Goal: Information Seeking & Learning: Check status

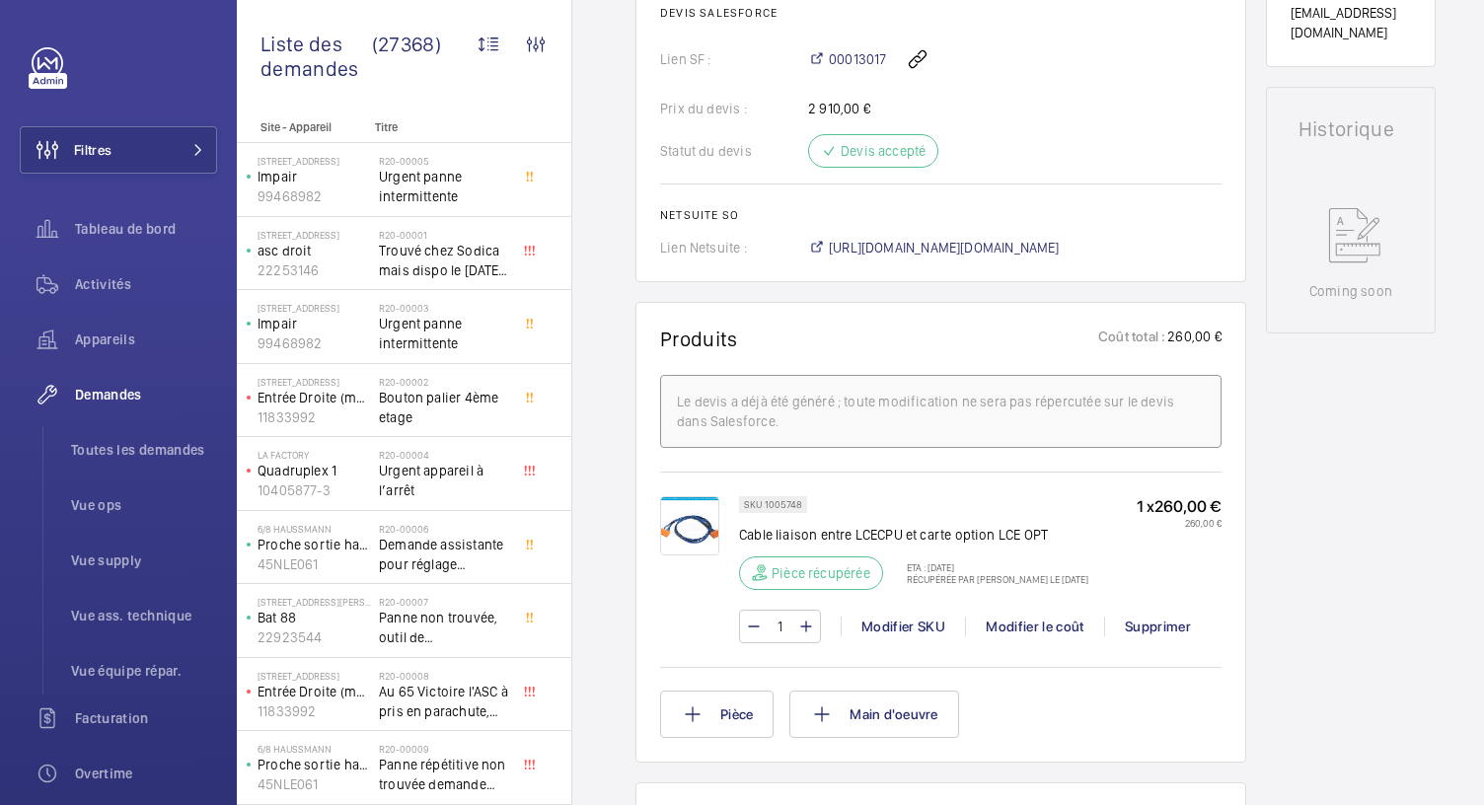
scroll to position [807, 0]
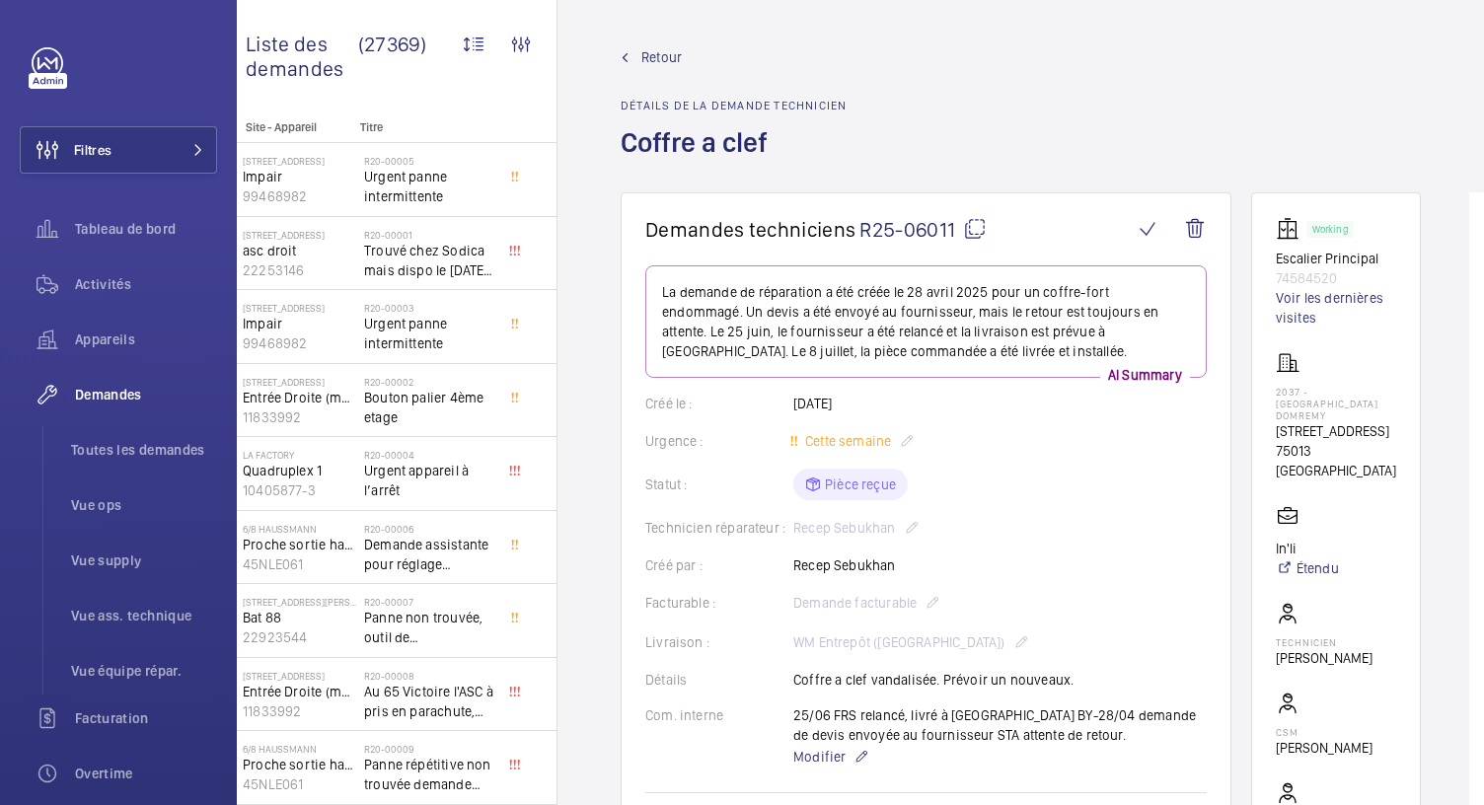
scroll to position [122, 0]
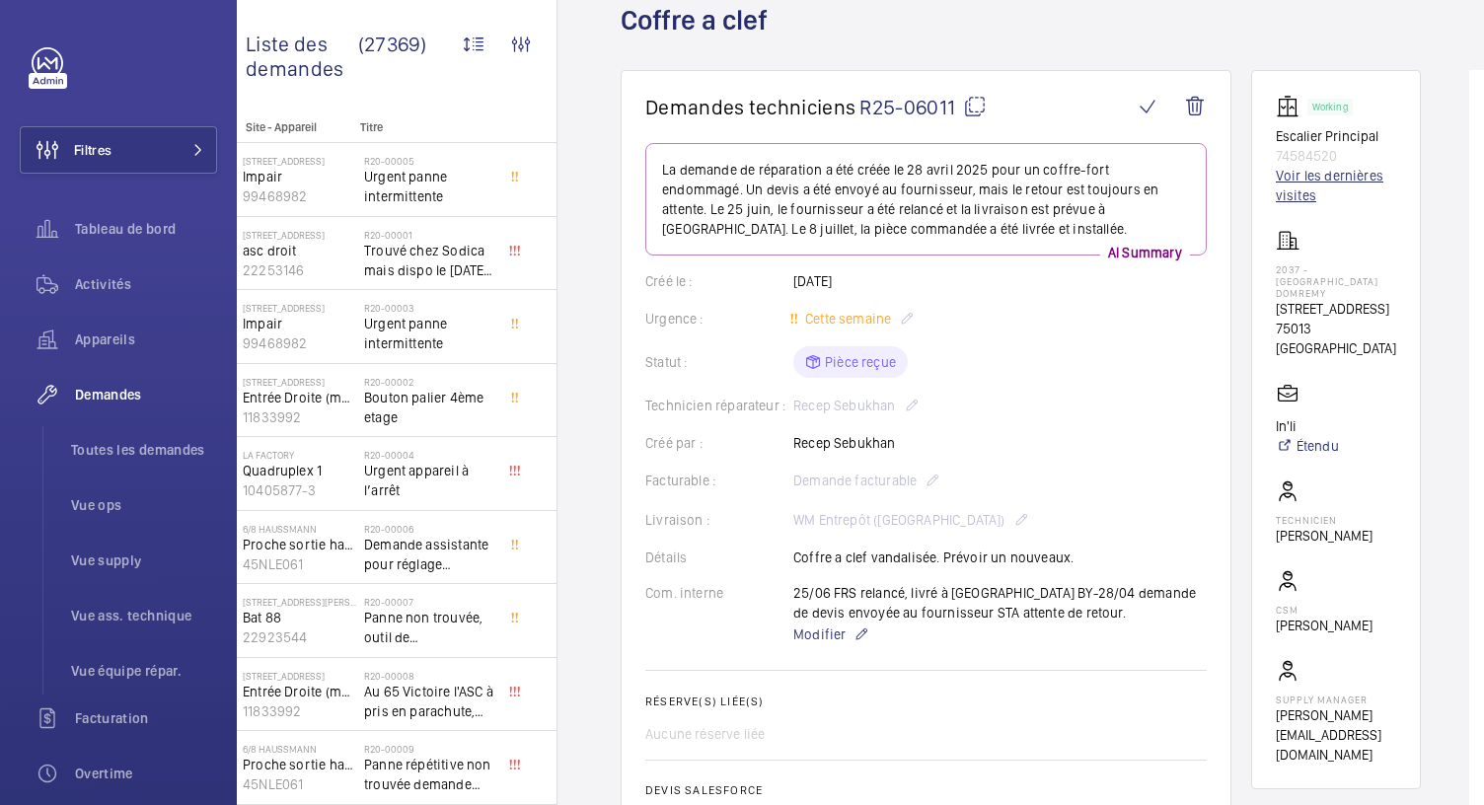
click at [1285, 181] on link "Voir les dernières visites" at bounding box center [1336, 185] width 120 height 39
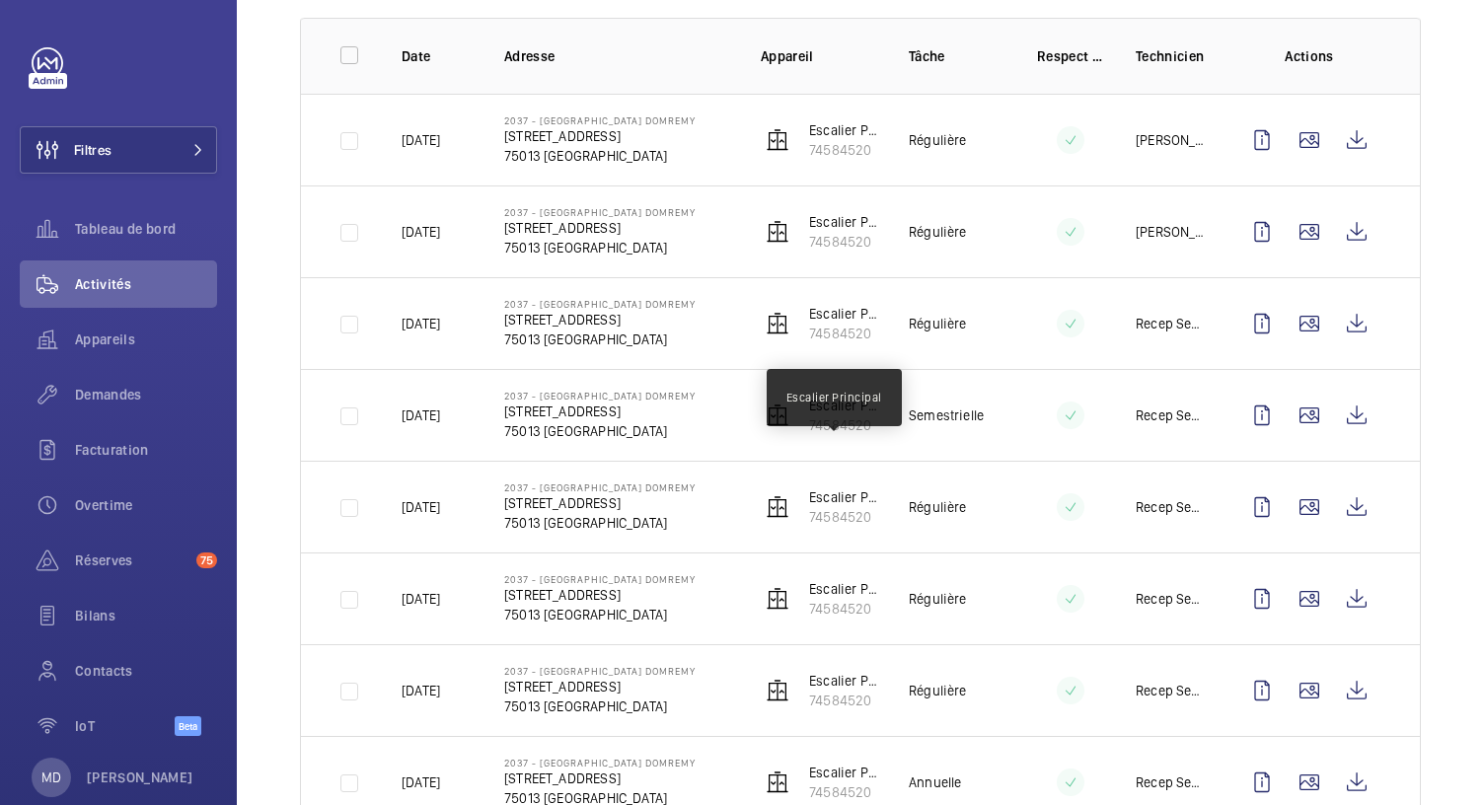
scroll to position [306, 0]
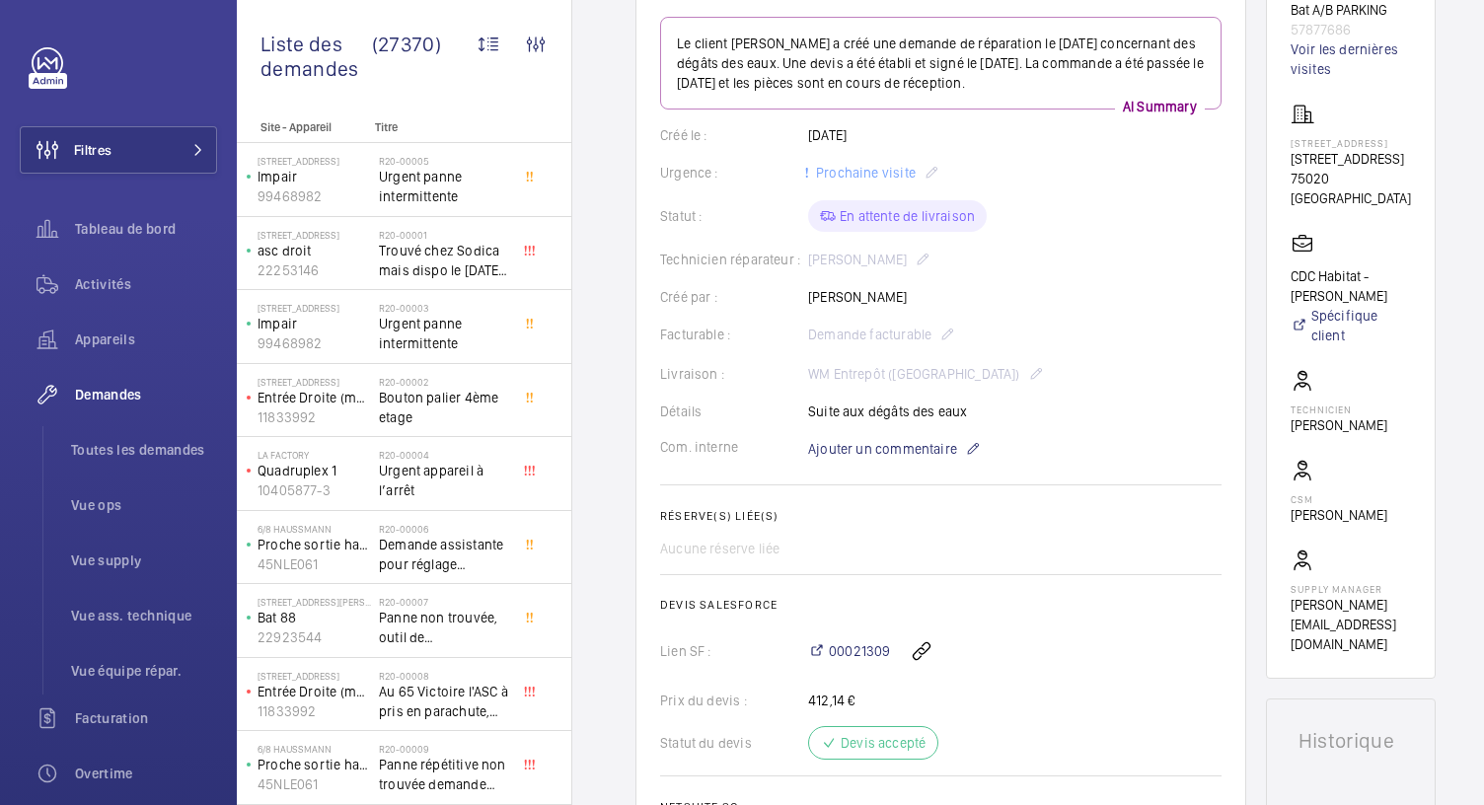
scroll to position [247, 0]
click at [1324, 63] on link "Voir les dernières visites" at bounding box center [1350, 60] width 120 height 39
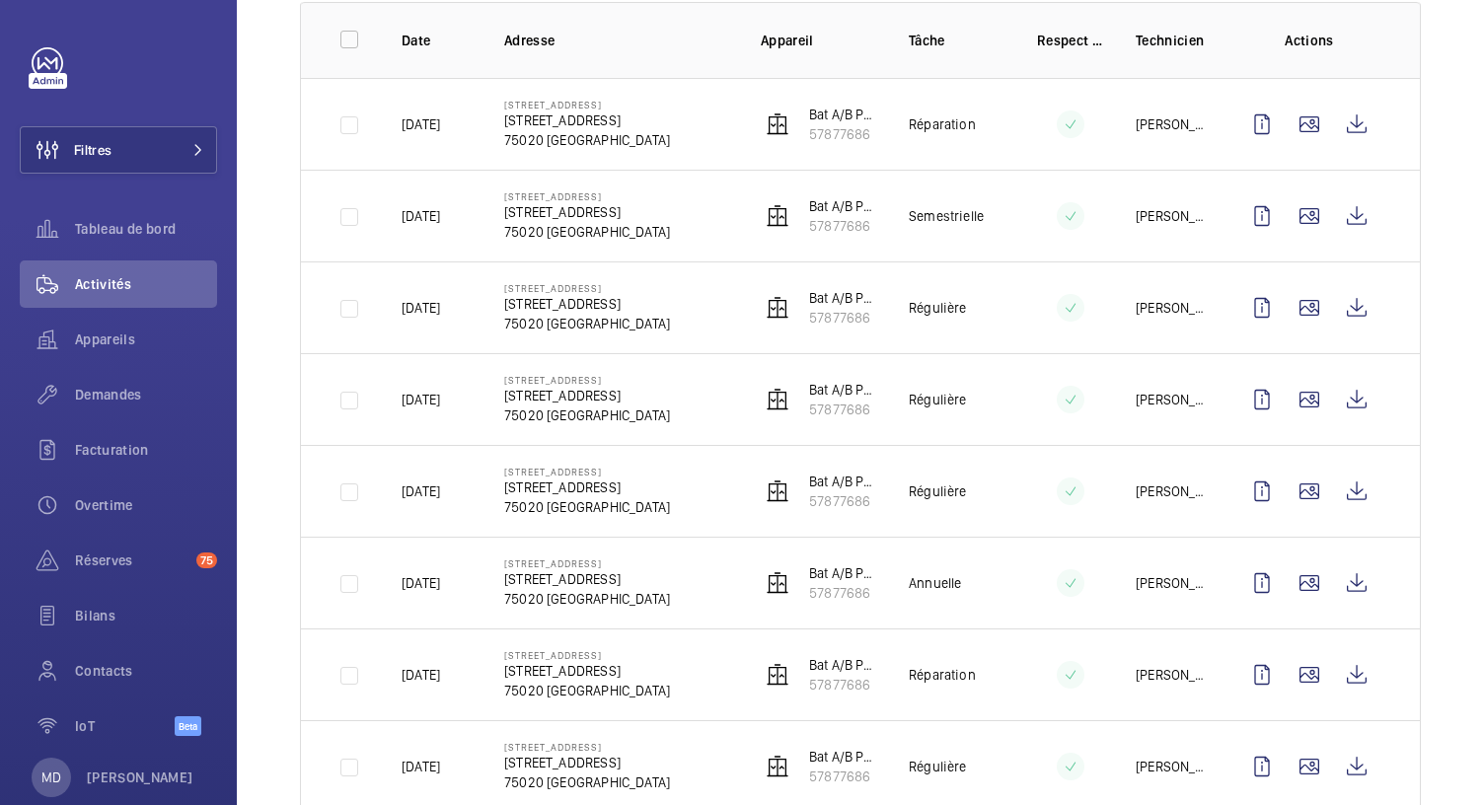
scroll to position [307, 0]
click at [1285, 119] on wm-front-icon-button at bounding box center [1308, 123] width 47 height 47
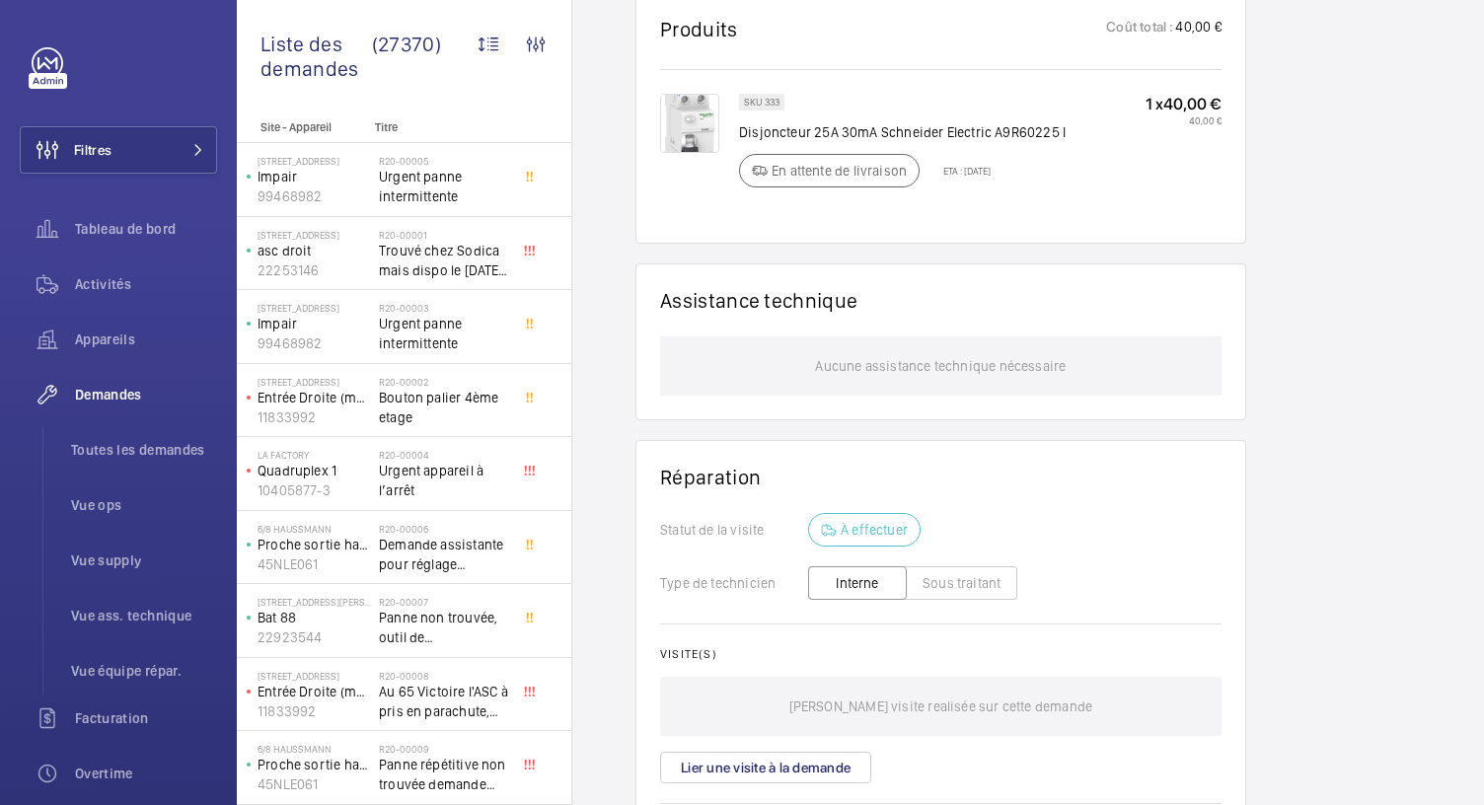
scroll to position [1250, 0]
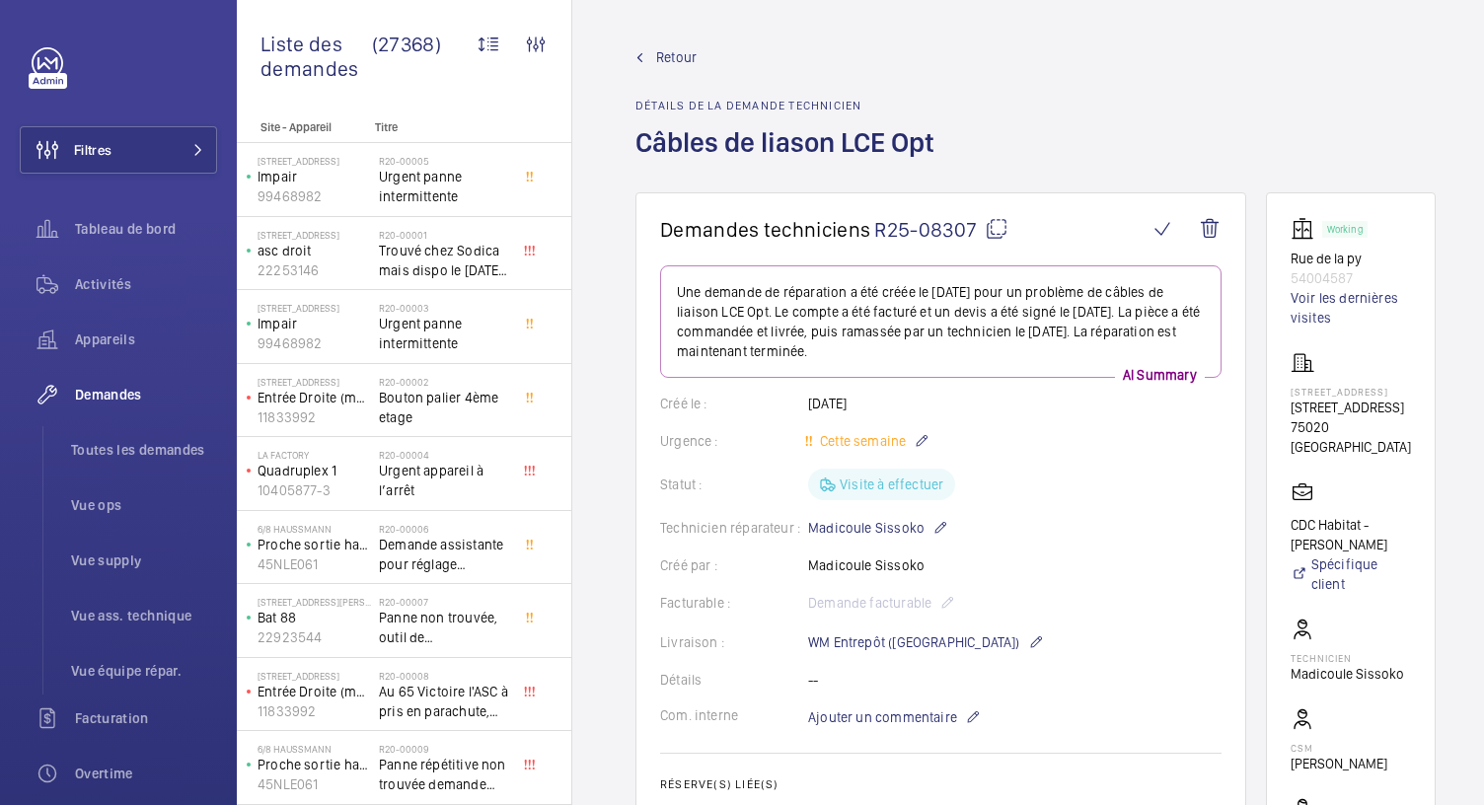
scroll to position [807, 0]
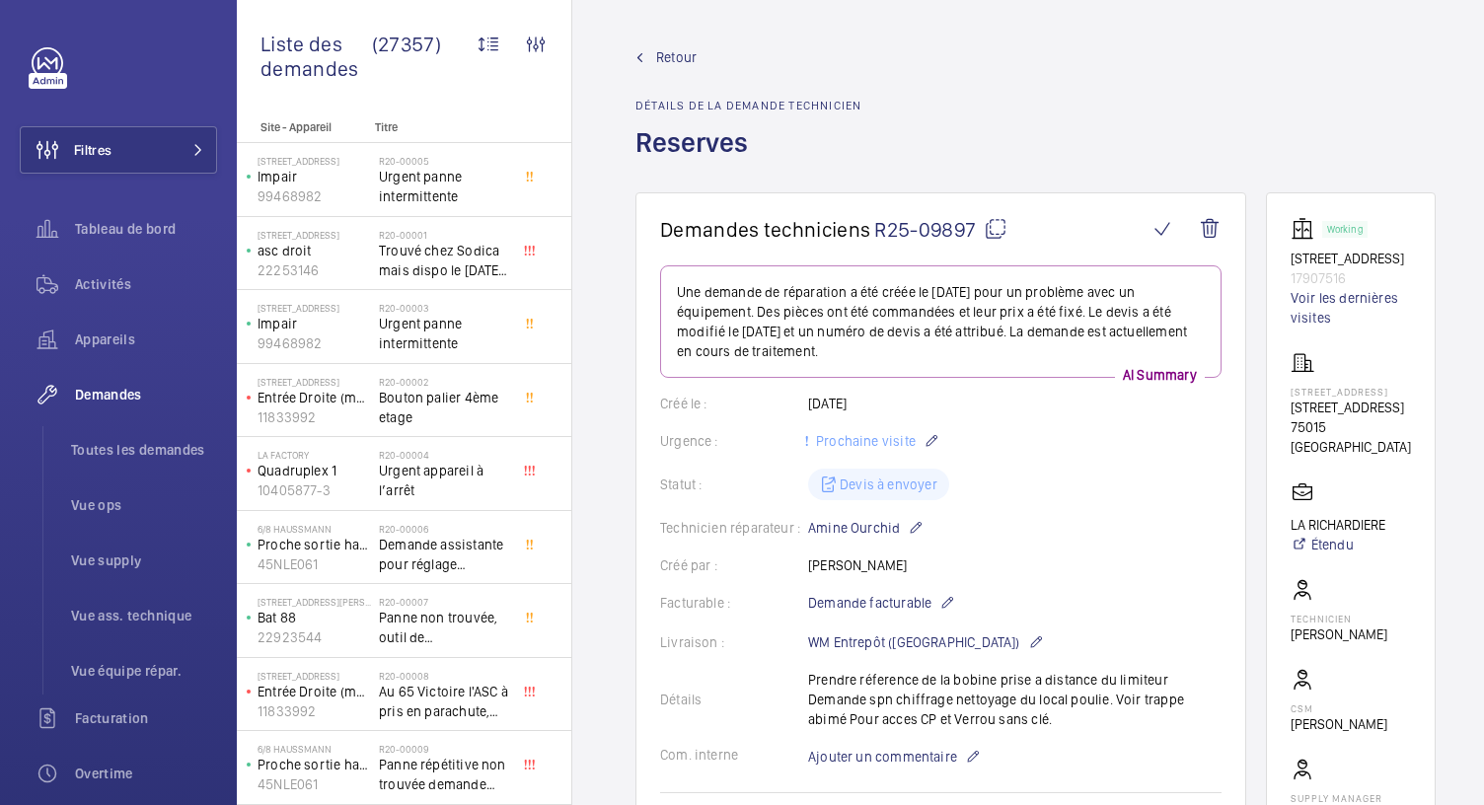
scroll to position [15, 0]
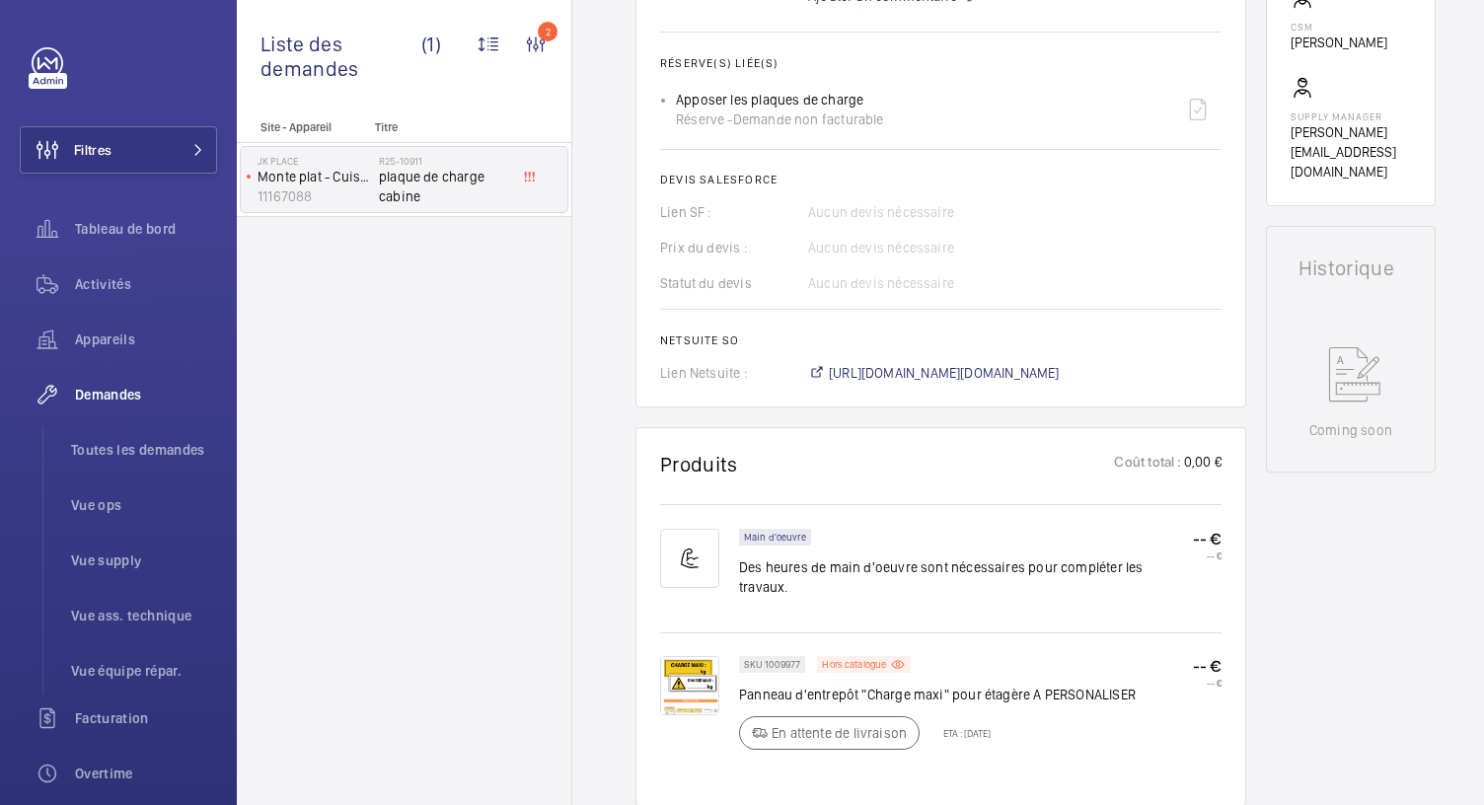
scroll to position [874, 0]
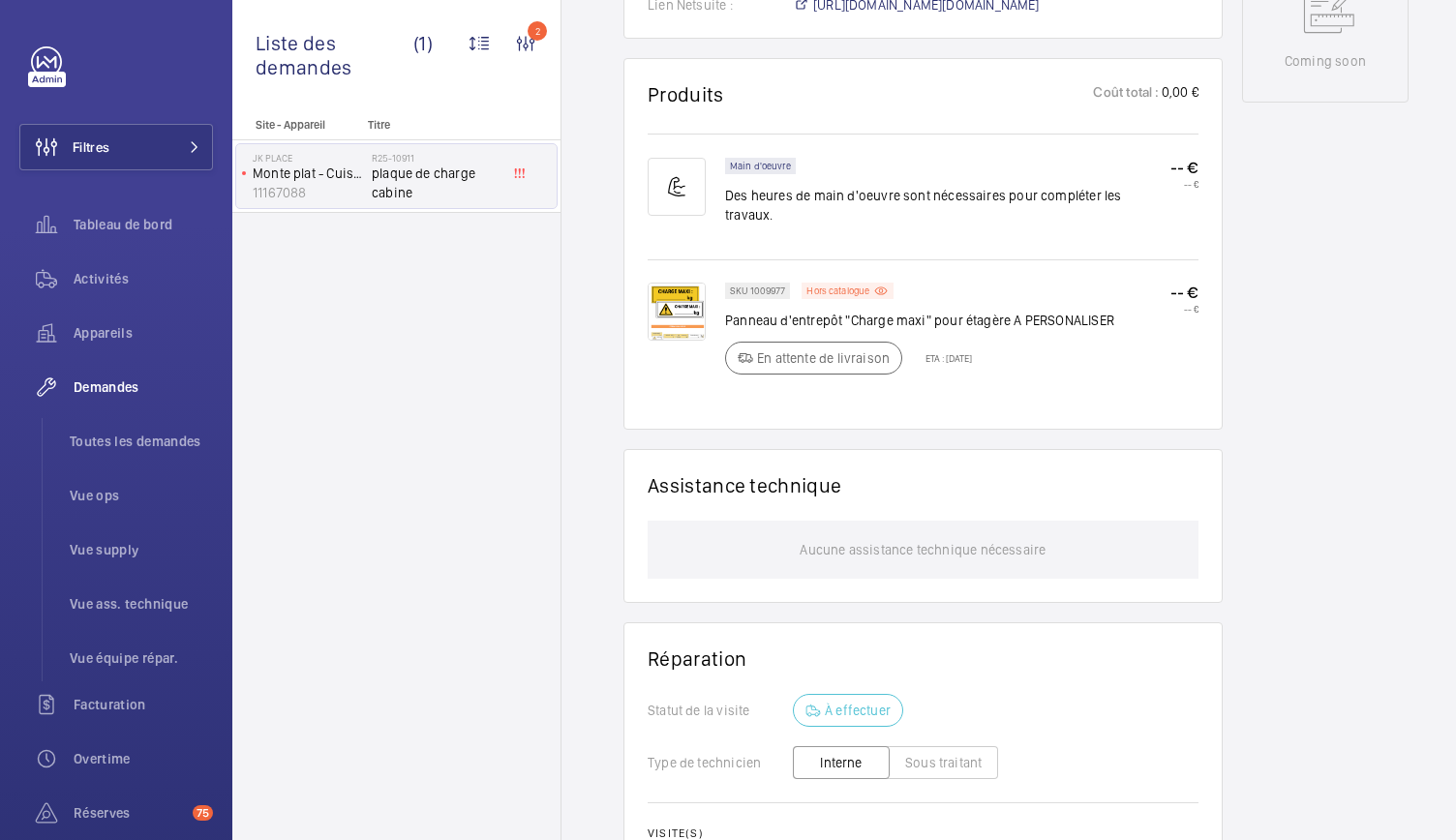
scroll to position [1053, 0]
